Goal: Transaction & Acquisition: Register for event/course

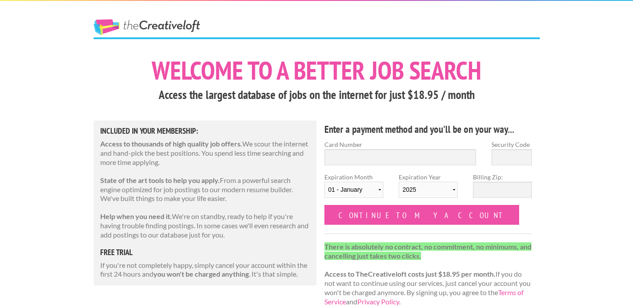
click at [464, 260] on p "There is absolutely no contract, no commitment, no minimums, and cancelling jus…" at bounding box center [429, 274] width 208 height 64
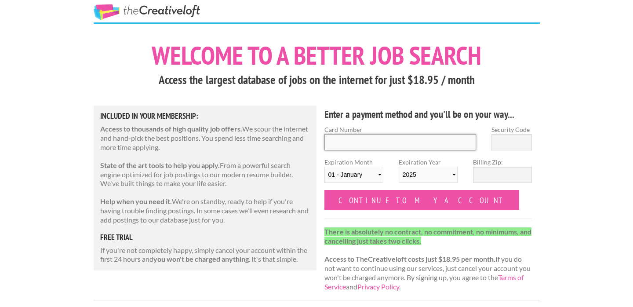
click at [421, 144] on input "Card Number" at bounding box center [401, 142] width 152 height 16
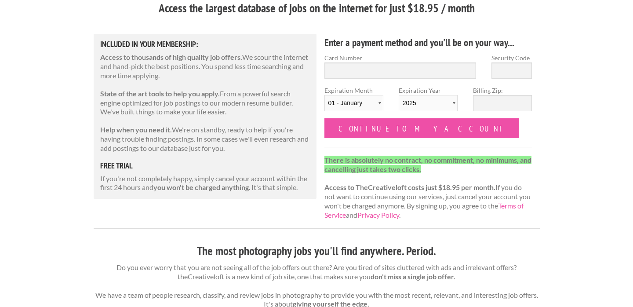
scroll to position [0, 0]
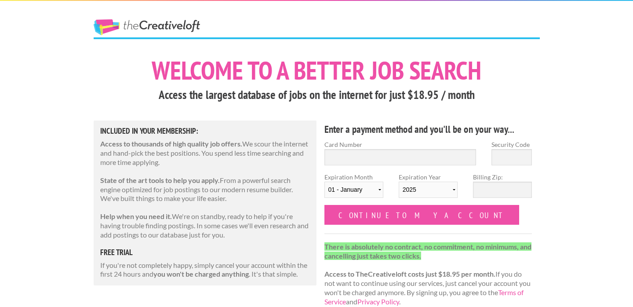
click at [132, 26] on link "The Creative Loft" at bounding box center [147, 27] width 106 height 16
click at [172, 36] on span "The Creative Loft" at bounding box center [163, 28] width 139 height 18
click at [167, 19] on link "The Creative Loft" at bounding box center [147, 27] width 106 height 16
